Goal: Task Accomplishment & Management: Use online tool/utility

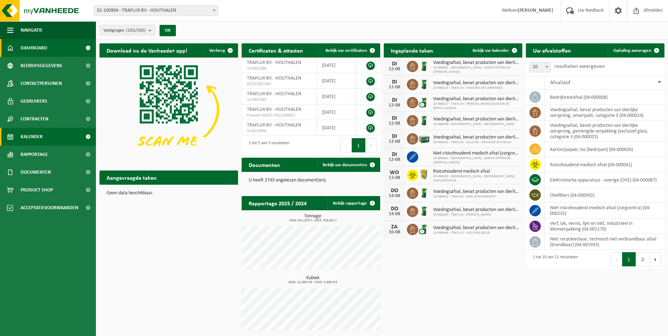
click at [45, 141] on link "Kalender" at bounding box center [48, 137] width 96 height 18
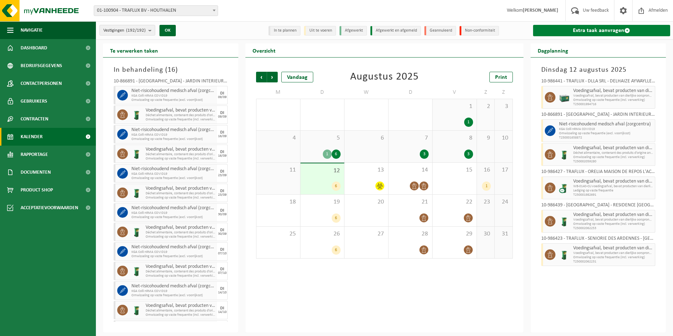
click at [570, 28] on link "Extra taak aanvragen" at bounding box center [601, 30] width 137 height 11
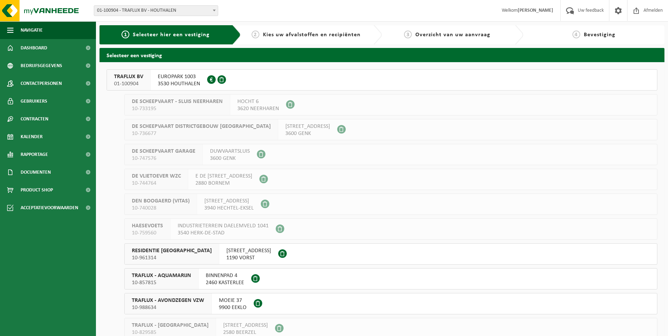
click at [158, 78] on span "EUROPARK 1003" at bounding box center [179, 76] width 42 height 7
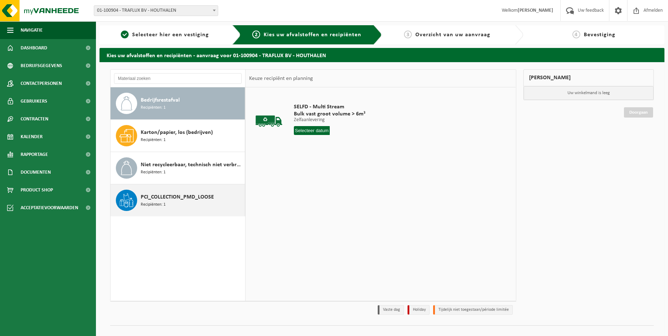
click at [205, 196] on span "PCI_COLLECTION_PMD_LOOSE" at bounding box center [177, 197] width 73 height 9
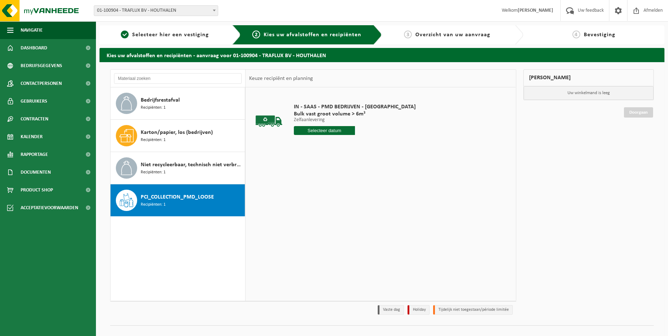
click at [319, 131] on input "text" at bounding box center [324, 130] width 61 height 9
click at [310, 131] on input "text" at bounding box center [324, 130] width 61 height 9
click at [312, 135] on input "text" at bounding box center [324, 130] width 61 height 9
click at [320, 126] on div "IN - SAAS - PMD BEDRIJVEN - TRAFLUX Bulk vast groot volume > 6m³ Zelfaanleverin…" at bounding box center [354, 120] width 129 height 49
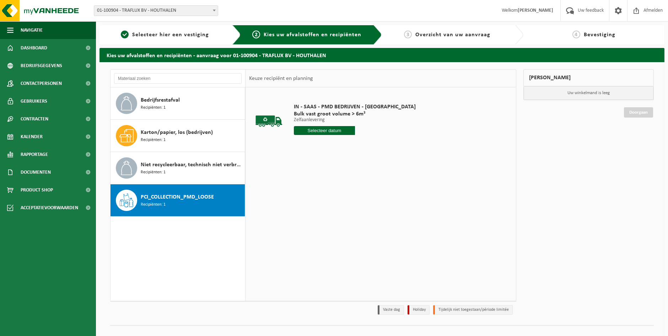
click at [319, 129] on input "text" at bounding box center [324, 130] width 61 height 9
click at [318, 130] on input "text" at bounding box center [324, 130] width 61 height 9
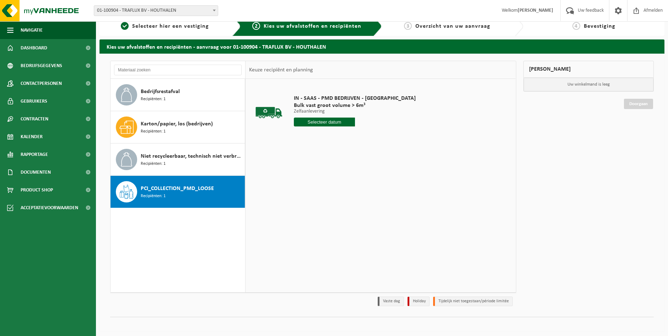
scroll to position [11, 0]
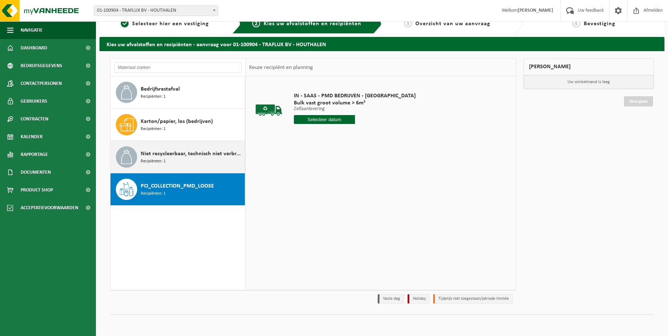
drag, startPoint x: 160, startPoint y: 168, endPoint x: 160, endPoint y: 157, distance: 11.4
click at [158, 167] on div "Niet recycleerbaar, technisch niet verbrandbaar afval (brandbaar) Recipiënten: 1" at bounding box center [177, 157] width 135 height 32
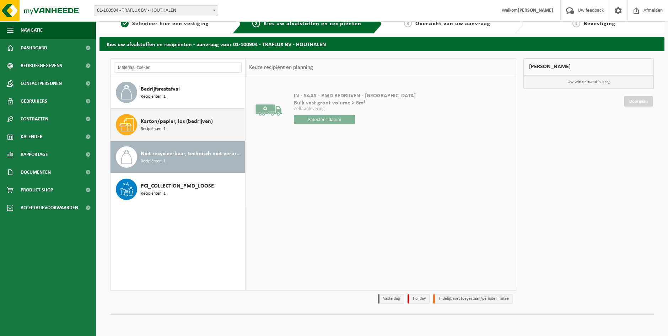
click at [158, 122] on span "Karton/papier, los (bedrijven)" at bounding box center [177, 121] width 72 height 9
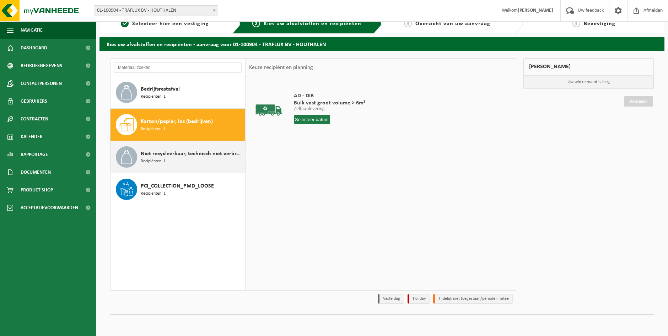
click at [175, 165] on div "Niet recycleerbaar, technisch niet verbrandbaar afval (brandbaar) Recipiënten: 1" at bounding box center [192, 156] width 102 height 21
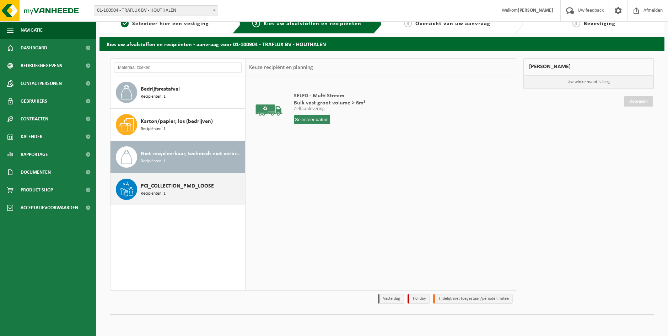
click at [177, 198] on div "PCI_COLLECTION_PMD_LOOSE Recipiënten: 1" at bounding box center [192, 189] width 102 height 21
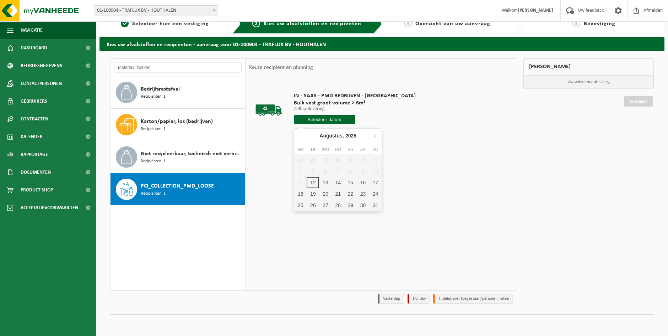
click at [313, 120] on input "text" at bounding box center [324, 119] width 61 height 9
click at [324, 182] on div "13" at bounding box center [325, 182] width 12 height 11
type input "Van 2025-08-13"
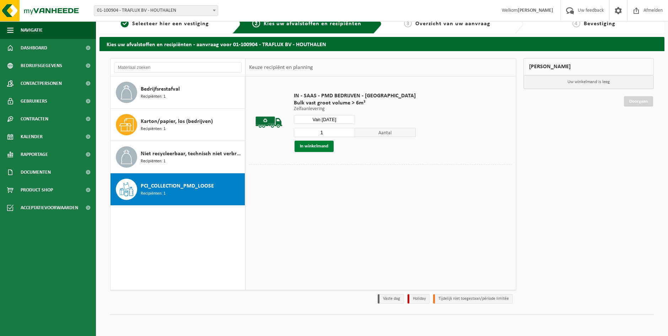
click at [316, 147] on button "In winkelmand" at bounding box center [314, 146] width 39 height 11
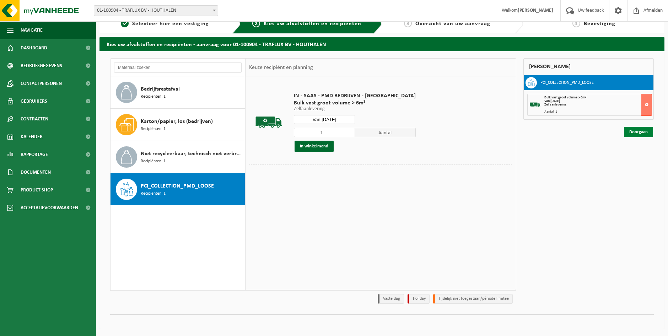
click at [641, 133] on link "Doorgaan" at bounding box center [638, 132] width 29 height 10
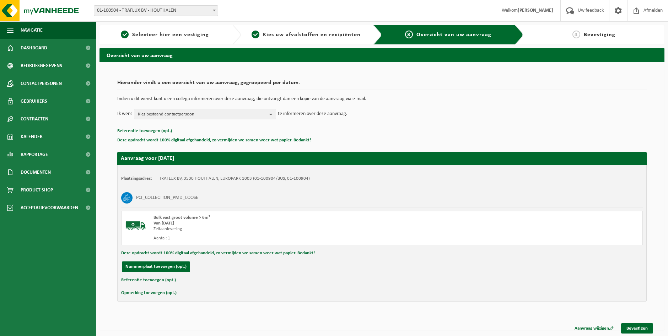
click at [635, 322] on div "Aanvraag wijzigen Bevestigen" at bounding box center [382, 319] width 544 height 7
click at [635, 329] on link "Bevestigen" at bounding box center [637, 328] width 32 height 10
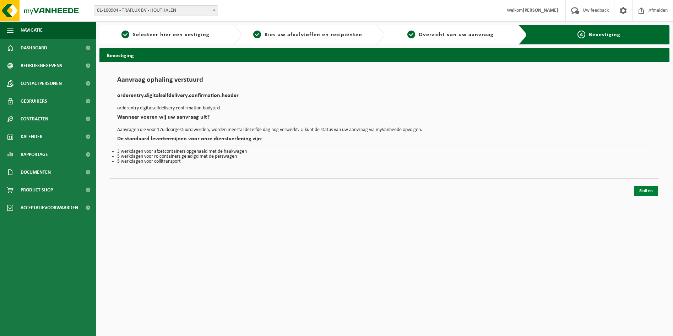
click at [645, 190] on link "Sluiten" at bounding box center [646, 191] width 24 height 10
